Goal: Task Accomplishment & Management: Manage account settings

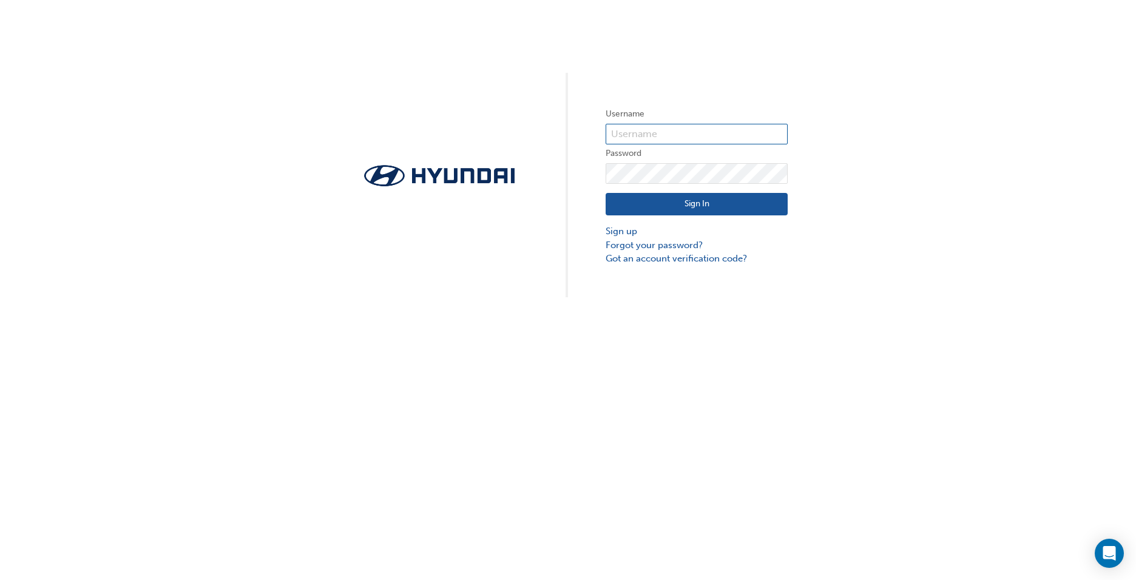
click at [626, 131] on input "text" at bounding box center [697, 134] width 182 height 21
type input "36533"
click at [1041, 341] on div "Username 36533 Password Sign In Sign up Forgot your password? Got an account ve…" at bounding box center [568, 290] width 1136 height 580
click at [683, 247] on link "Forgot your password?" at bounding box center [697, 245] width 182 height 14
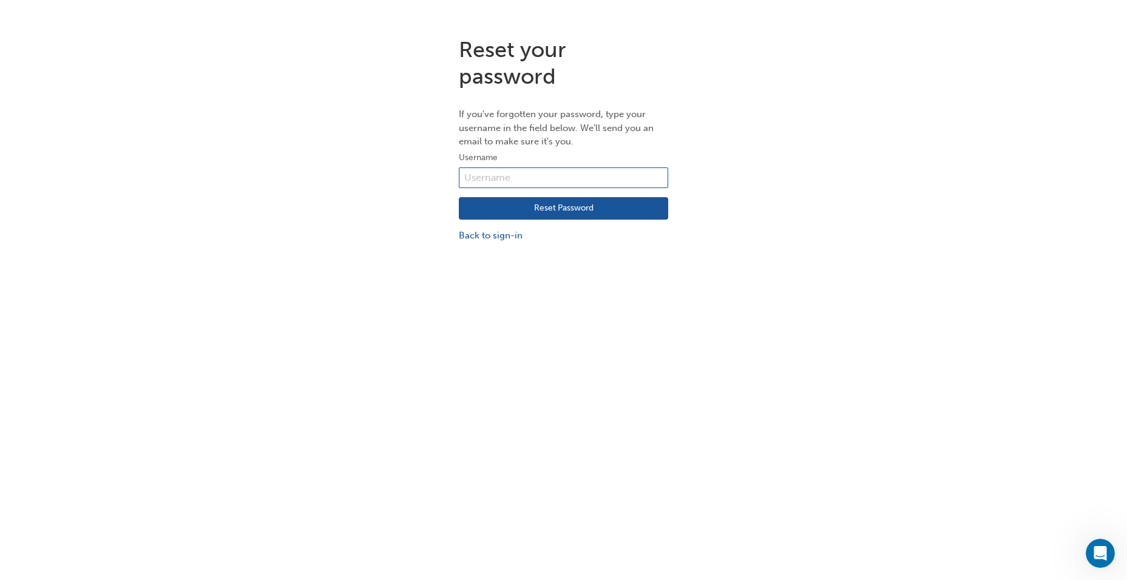
click at [482, 178] on input "text" at bounding box center [563, 177] width 209 height 21
type input "36533"
click at [521, 209] on button "Reset Password" at bounding box center [563, 208] width 209 height 23
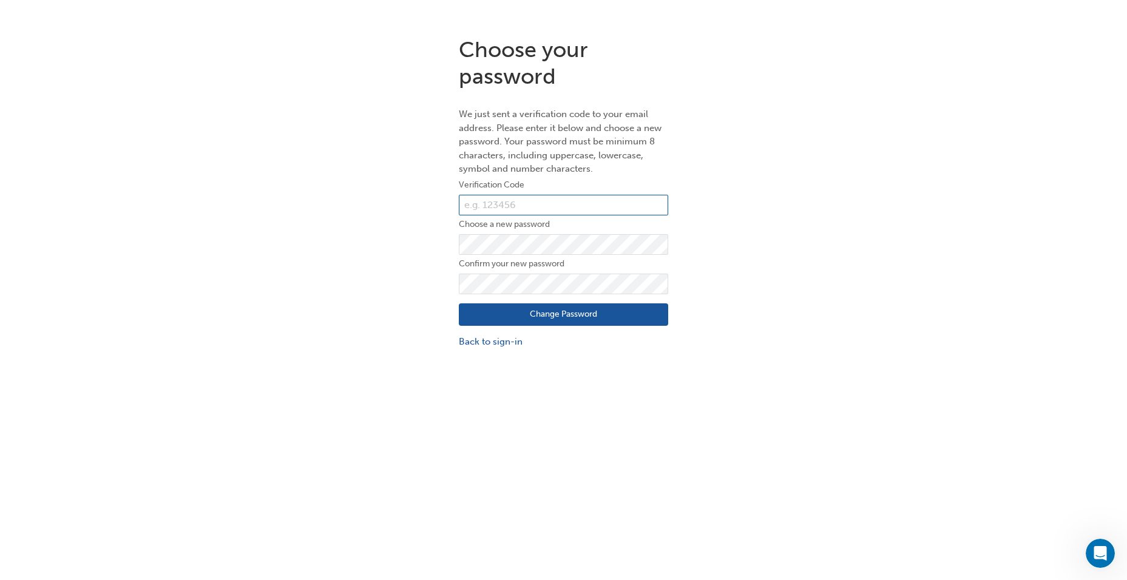
click at [489, 202] on input "text" at bounding box center [563, 205] width 209 height 21
type input "842284"
click at [558, 314] on button "Change Password" at bounding box center [563, 314] width 209 height 23
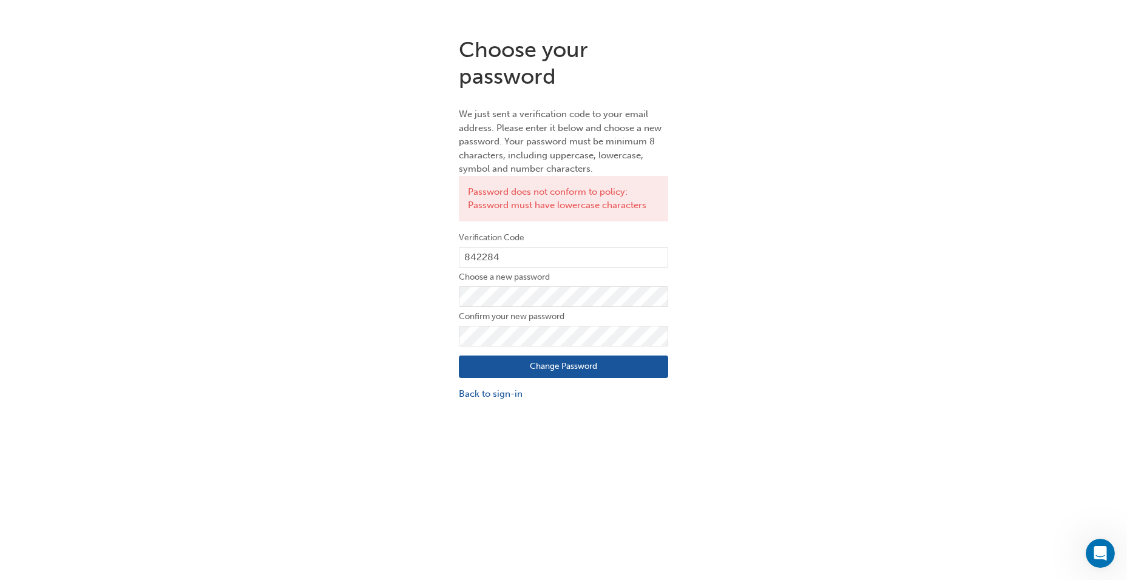
click at [511, 370] on button "Change Password" at bounding box center [563, 367] width 209 height 23
